Goal: Information Seeking & Learning: Learn about a topic

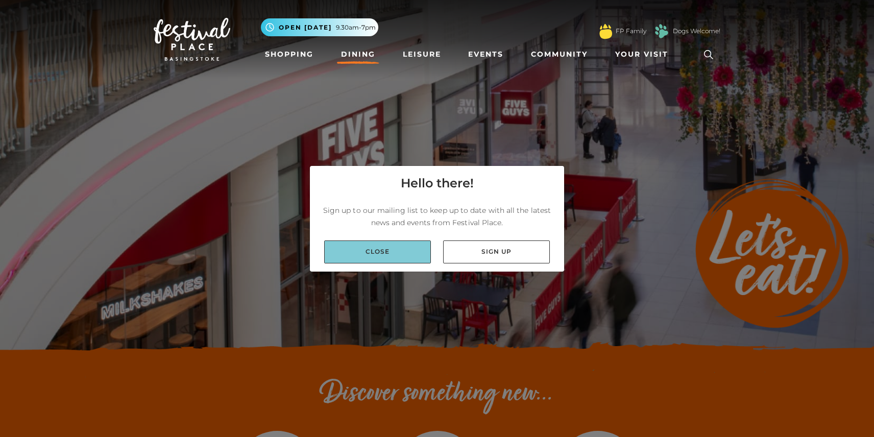
click at [389, 253] on link "Close" at bounding box center [377, 251] width 107 height 23
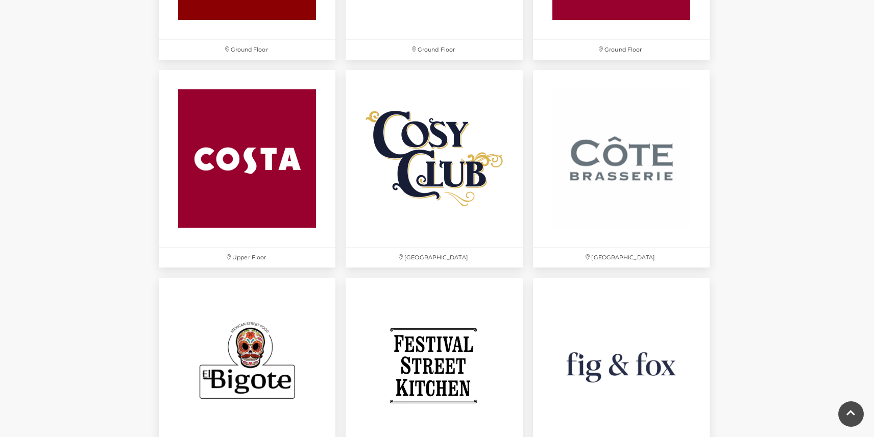
scroll to position [1429, 0]
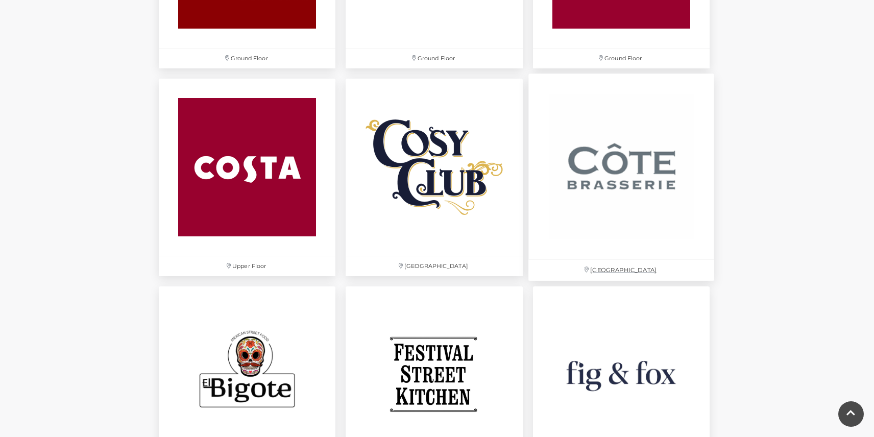
click at [622, 199] on img at bounding box center [621, 167] width 186 height 186
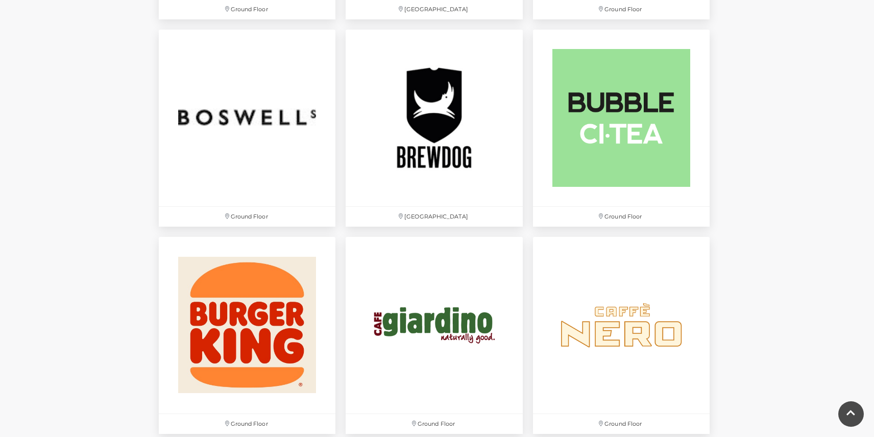
scroll to position [835, 0]
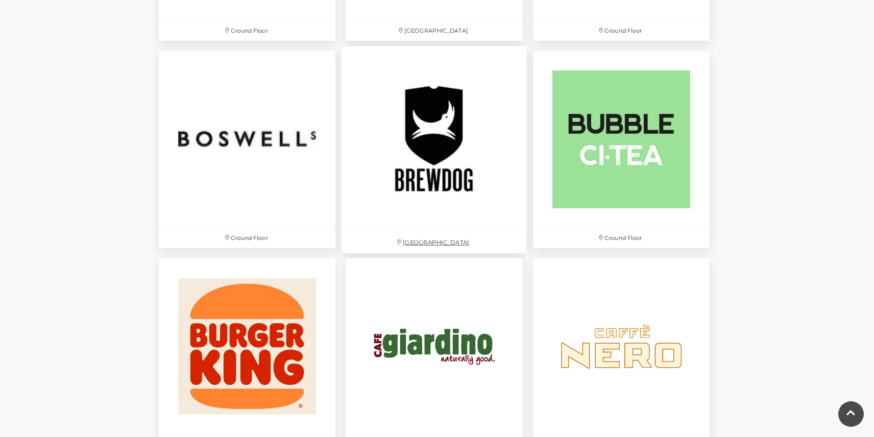
click at [456, 137] on img at bounding box center [434, 139] width 186 height 186
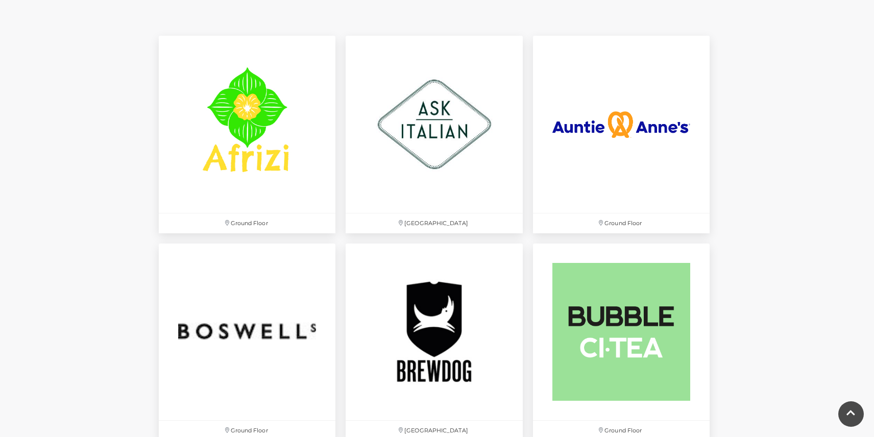
scroll to position [642, 0]
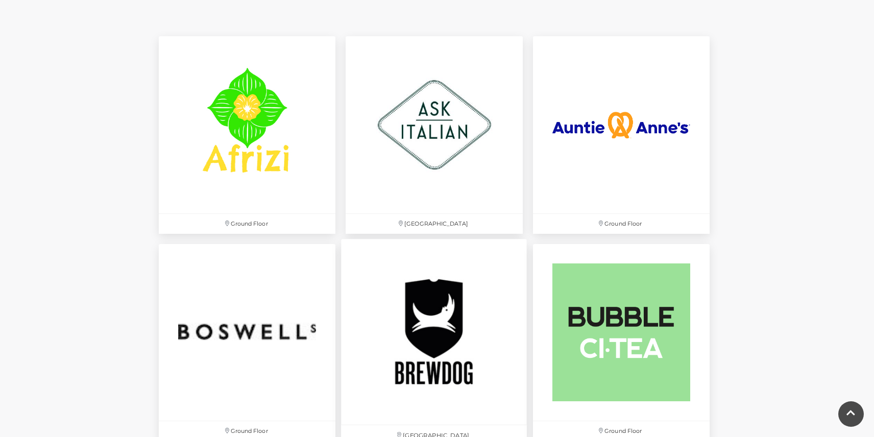
click at [418, 293] on img at bounding box center [434, 332] width 186 height 186
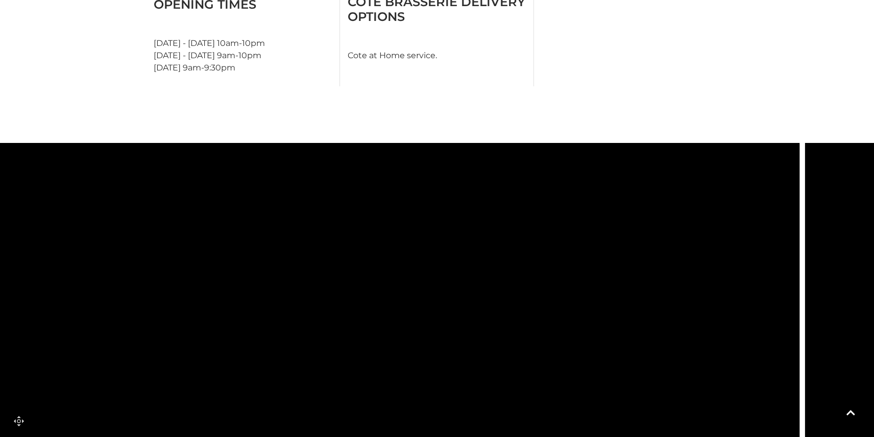
scroll to position [628, 0]
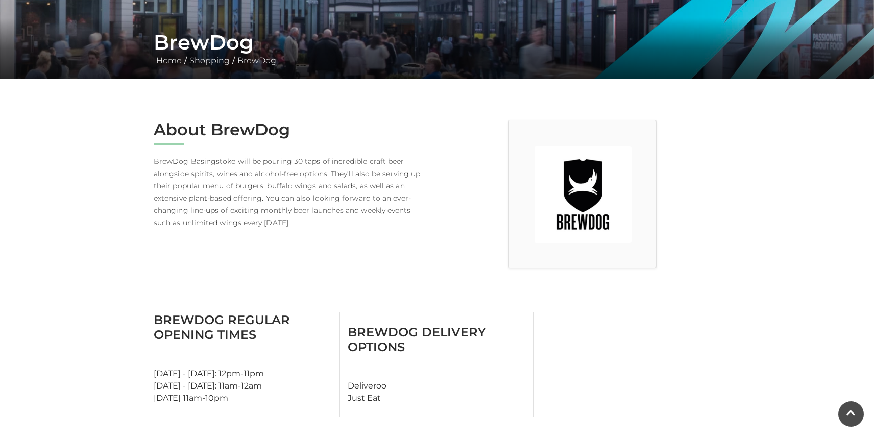
scroll to position [171, 0]
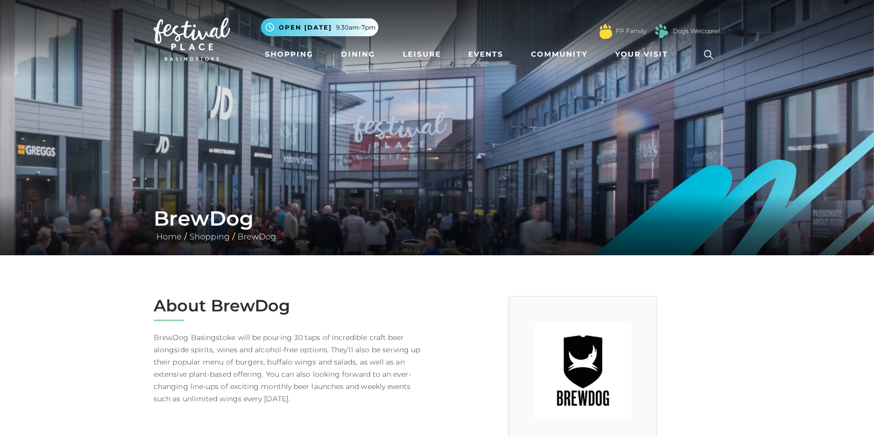
click at [608, 365] on img at bounding box center [582, 370] width 97 height 97
